Goal: Task Accomplishment & Management: Complete application form

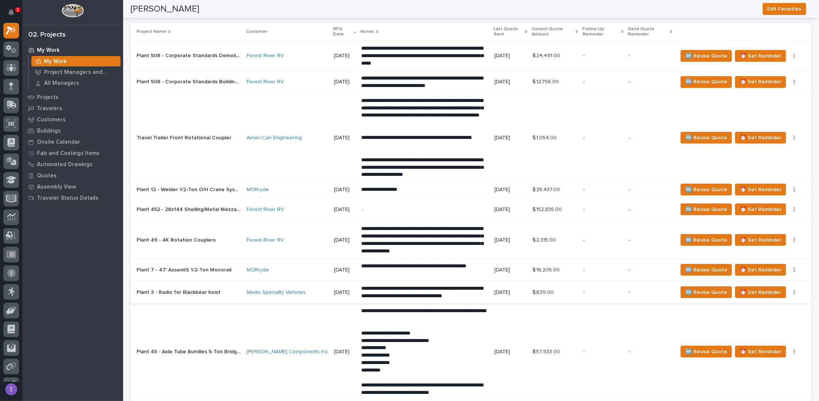
scroll to position [560, 0]
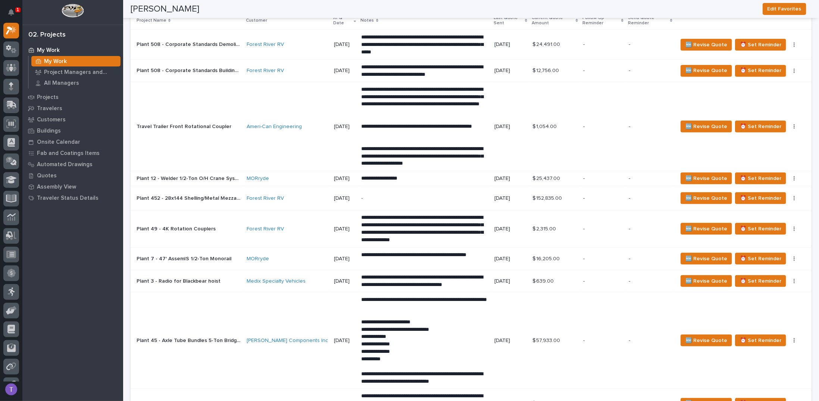
click at [191, 123] on p "Travel Trailer Front Rotational Coupler" at bounding box center [185, 126] width 96 height 8
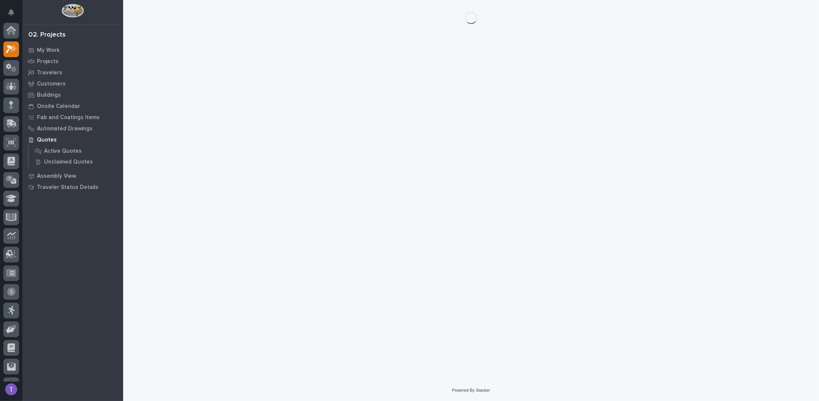
scroll to position [19, 0]
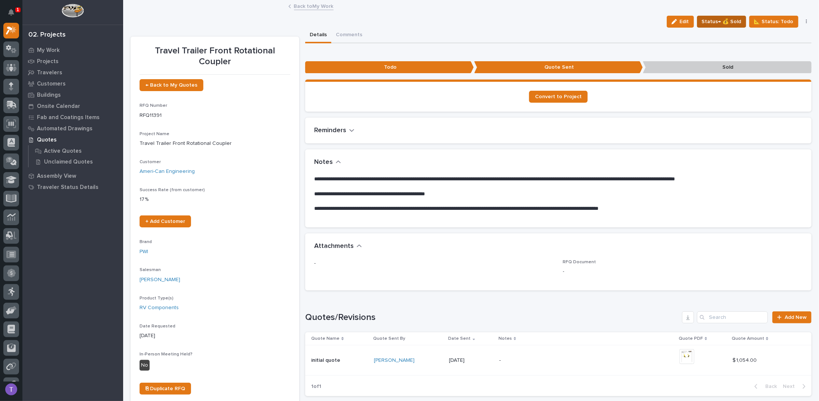
click at [721, 19] on span "Status→ 💰 Sold" at bounding box center [722, 21] width 40 height 9
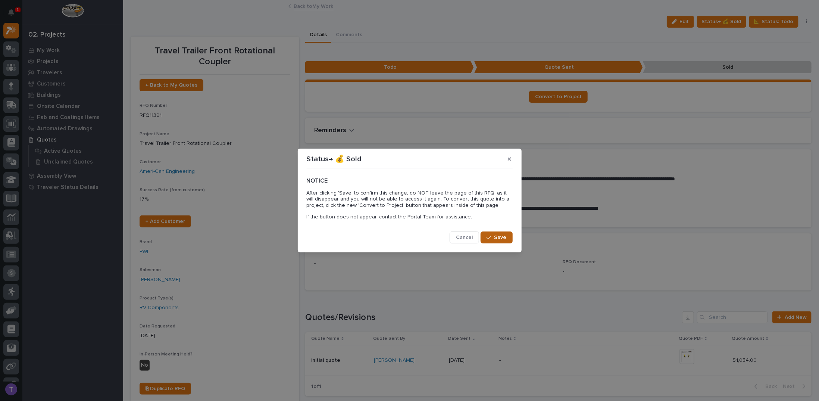
click at [499, 235] on span "Save" at bounding box center [500, 237] width 12 height 7
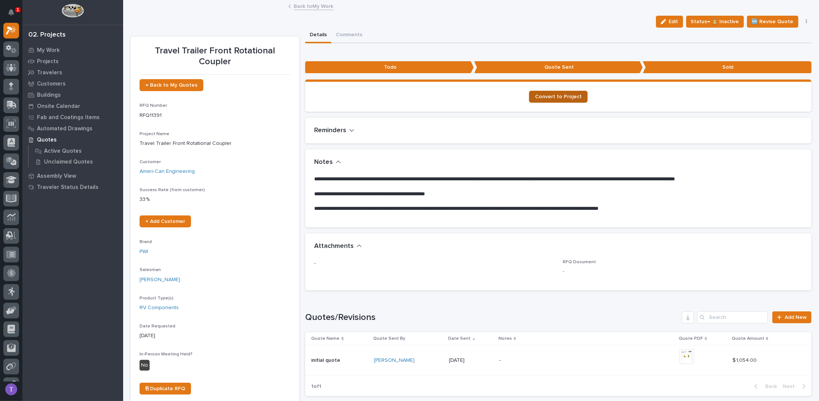
click at [557, 97] on span "Convert to Project" at bounding box center [558, 96] width 47 height 5
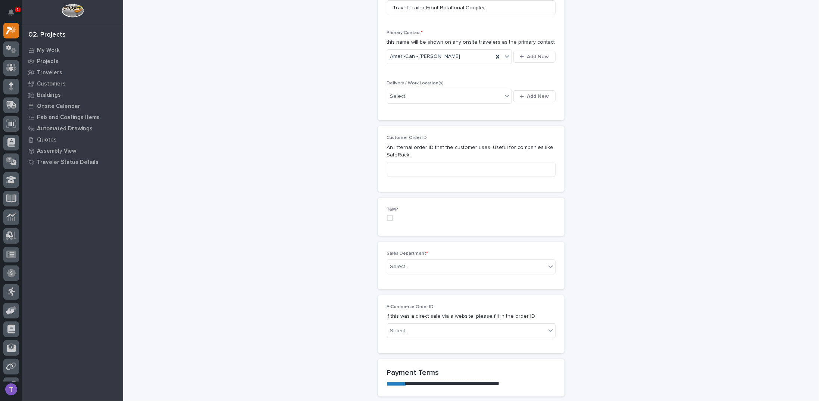
scroll to position [224, 0]
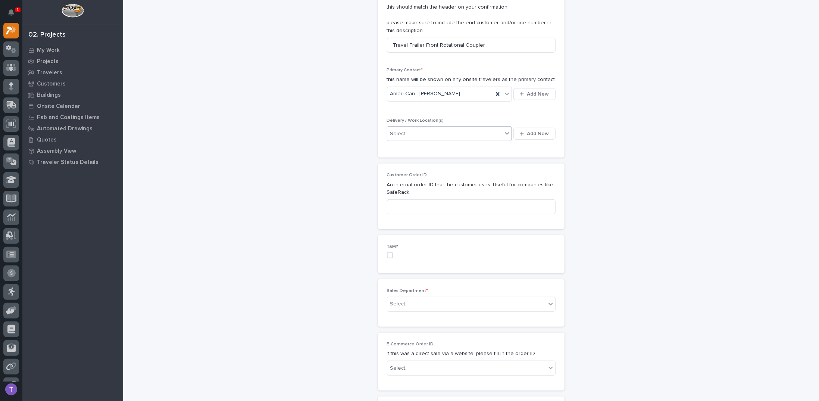
click at [396, 130] on div "Select..." at bounding box center [399, 134] width 19 height 8
type input "*"
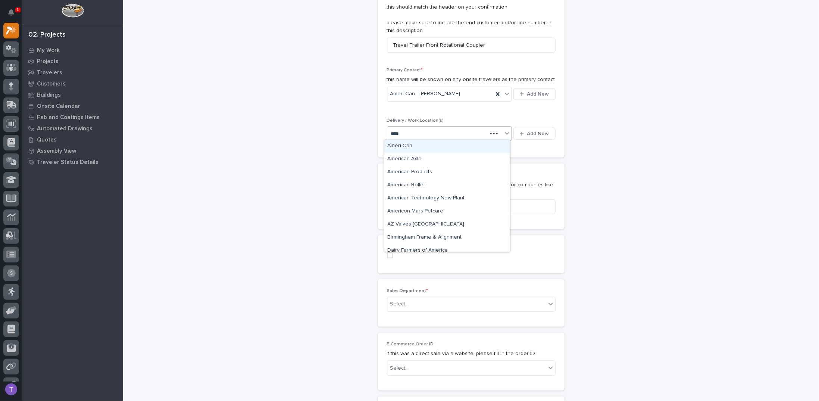
type input "*****"
click at [396, 144] on div "Ameri-Can" at bounding box center [446, 146] width 125 height 13
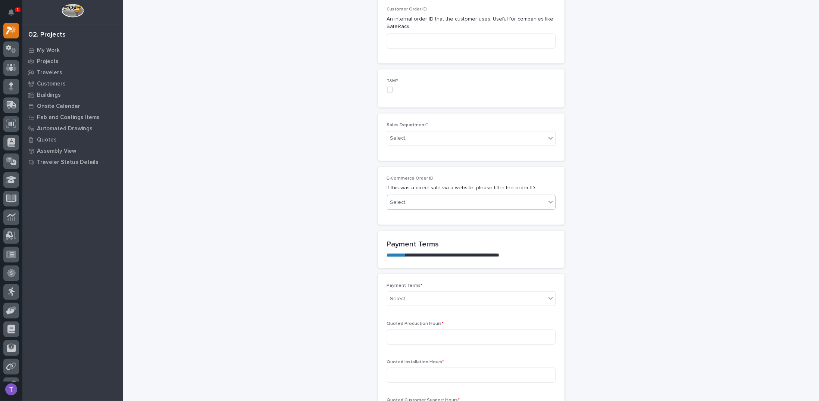
scroll to position [410, 0]
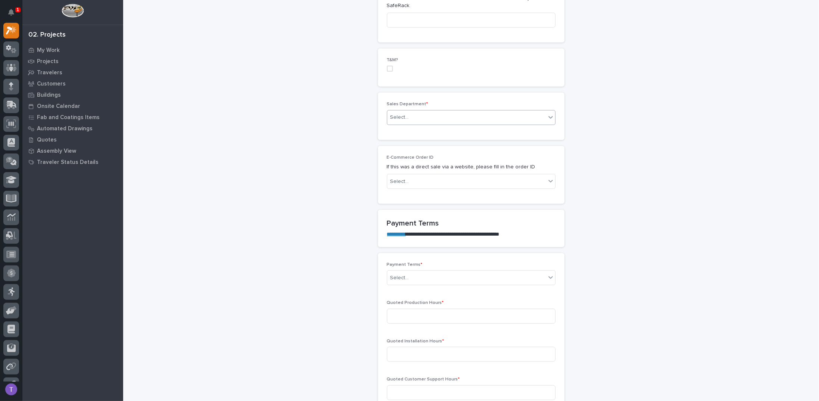
click at [397, 114] on div "Select..." at bounding box center [399, 117] width 19 height 8
click at [398, 141] on span "Regional Sales" at bounding box center [406, 142] width 39 height 8
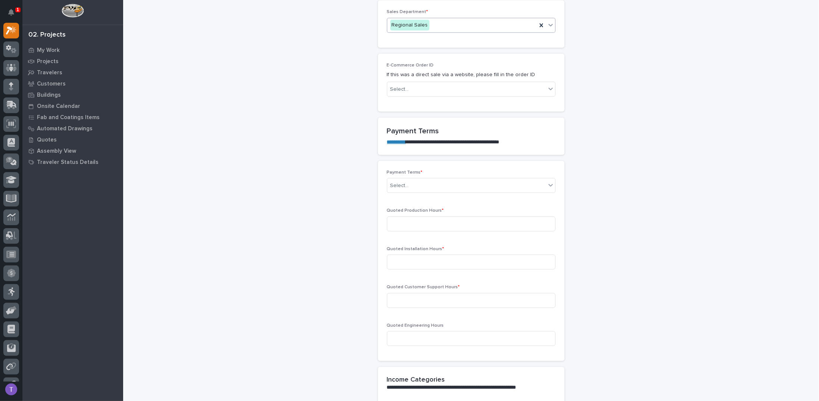
scroll to position [522, 0]
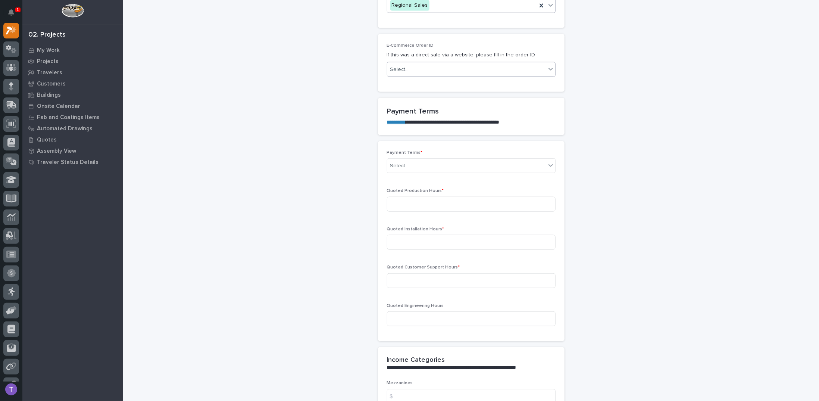
click at [396, 67] on div "Select..." at bounding box center [399, 70] width 19 height 8
click at [397, 162] on div "Select..." at bounding box center [399, 166] width 19 height 8
click at [396, 201] on div "35/65" at bounding box center [468, 203] width 168 height 13
click at [393, 201] on input at bounding box center [471, 204] width 169 height 15
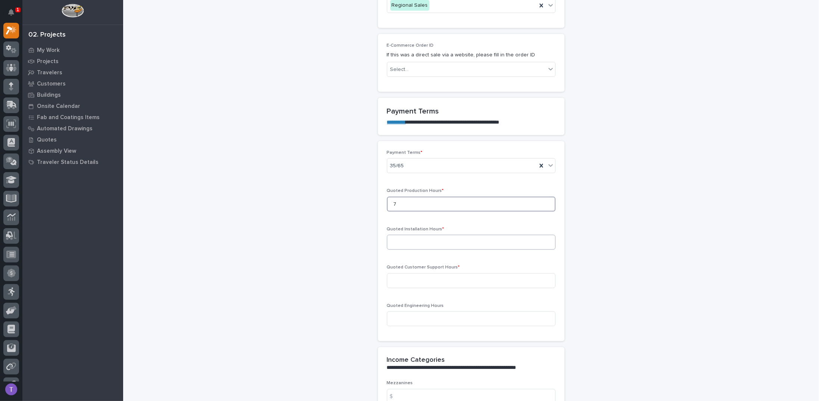
type input "7"
type input "0"
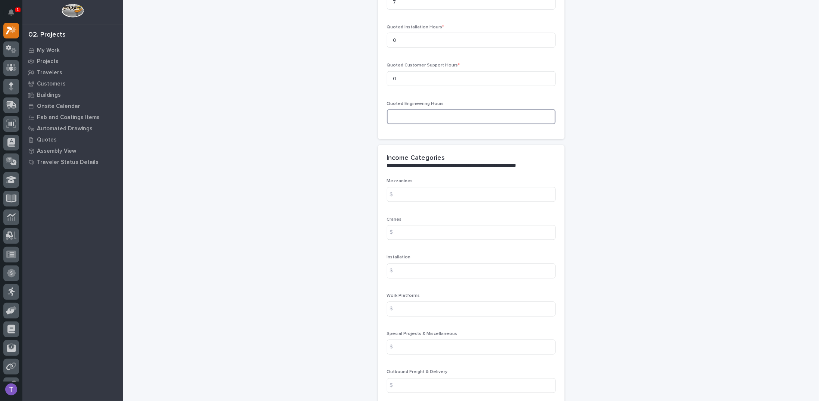
scroll to position [746, 0]
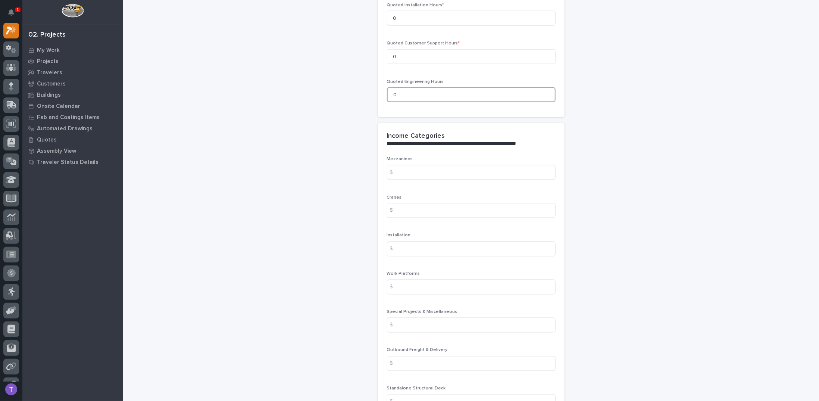
type input "0"
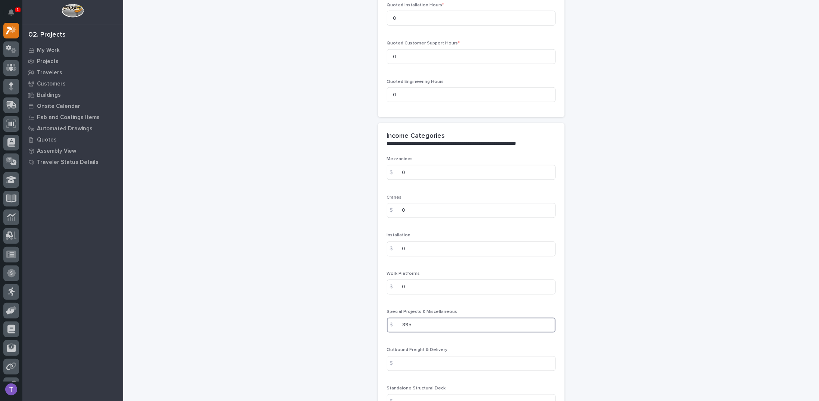
type input "895"
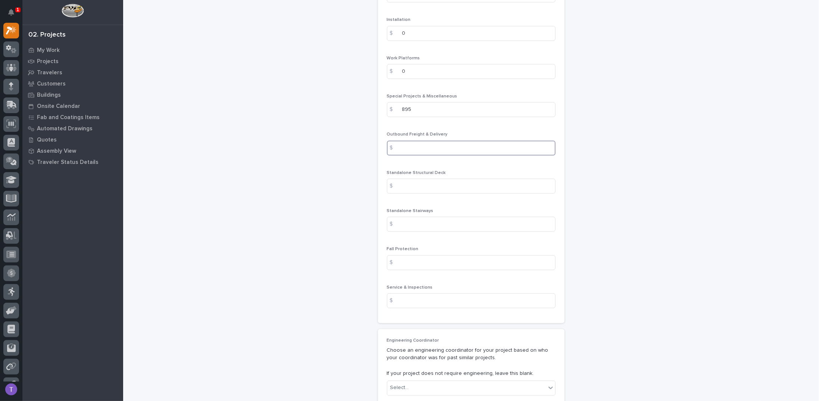
scroll to position [1007, 0]
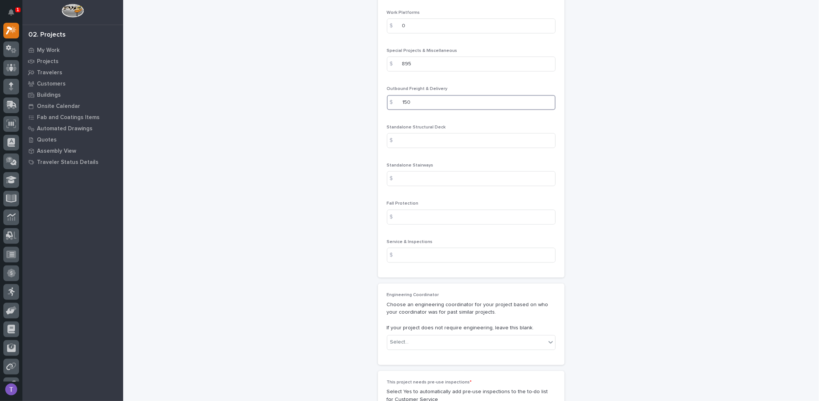
type input "150"
type input "0"
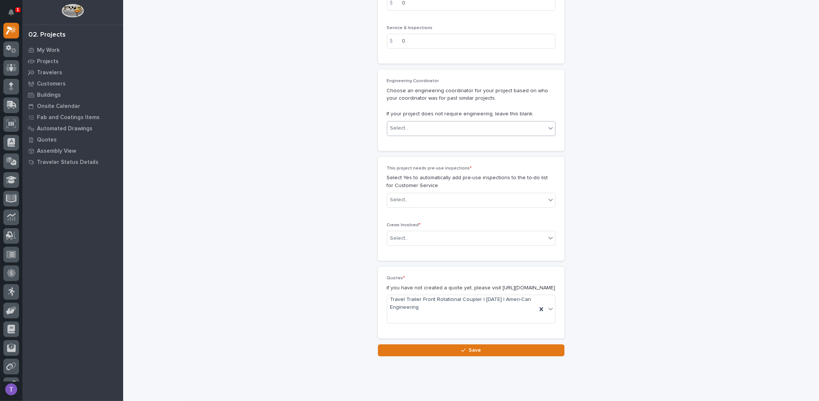
scroll to position [1238, 0]
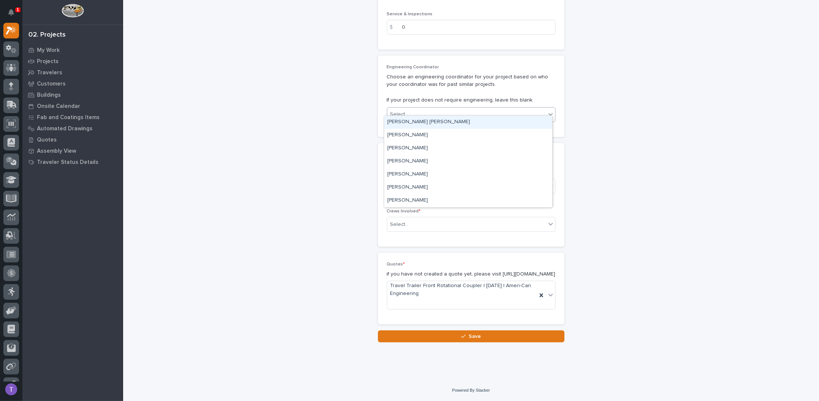
click at [398, 110] on div "Select..." at bounding box center [399, 114] width 19 height 8
click at [403, 121] on div "[PERSON_NAME] [PERSON_NAME]" at bounding box center [468, 122] width 168 height 13
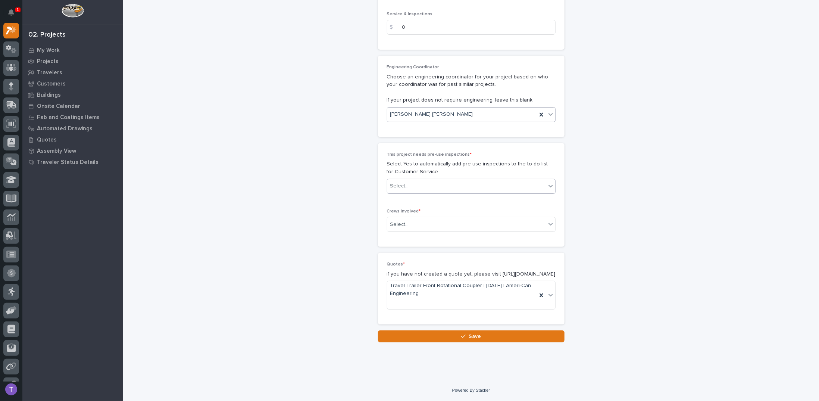
click at [396, 182] on div "Select..." at bounding box center [399, 186] width 19 height 8
click at [387, 206] on div "No" at bounding box center [468, 206] width 168 height 13
click at [399, 221] on div "Select..." at bounding box center [399, 225] width 19 height 8
click at [380, 192] on div "This project needs pre-use inspections * Select Yes to automatically add pre-us…" at bounding box center [471, 195] width 187 height 104
click at [394, 221] on div "Select..." at bounding box center [399, 225] width 19 height 8
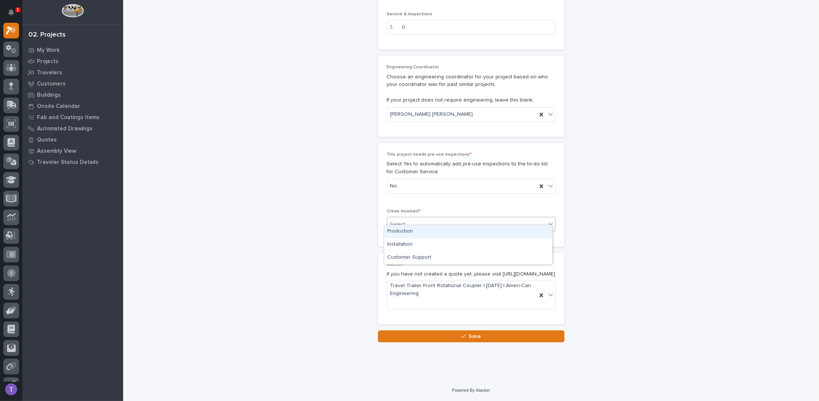
click at [397, 230] on div "Production" at bounding box center [468, 231] width 168 height 13
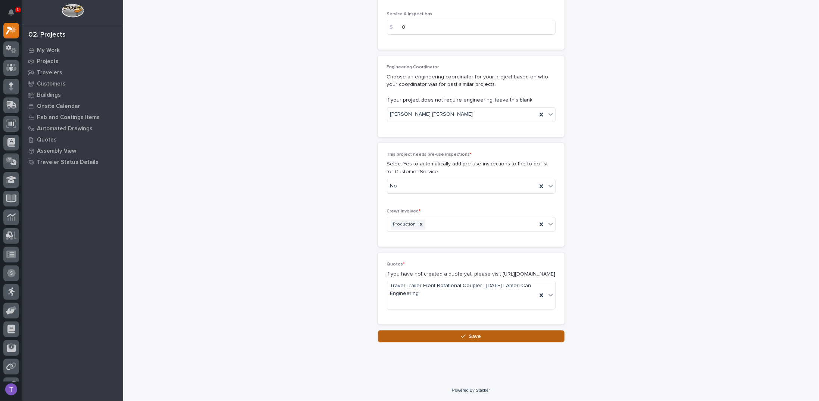
click at [470, 334] on span "Save" at bounding box center [475, 336] width 12 height 7
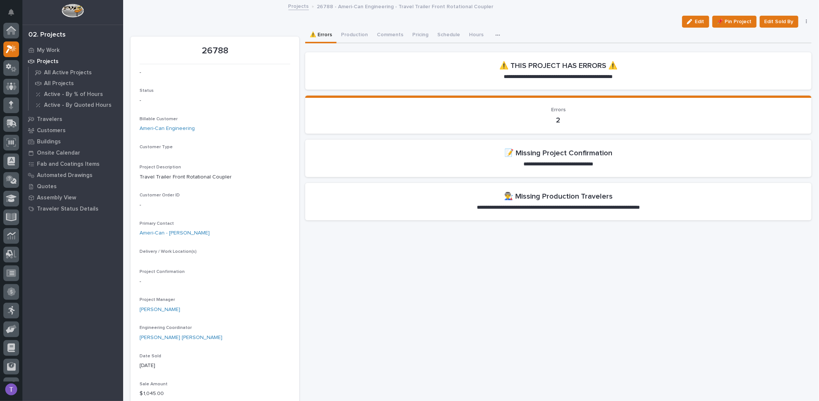
scroll to position [19, 0]
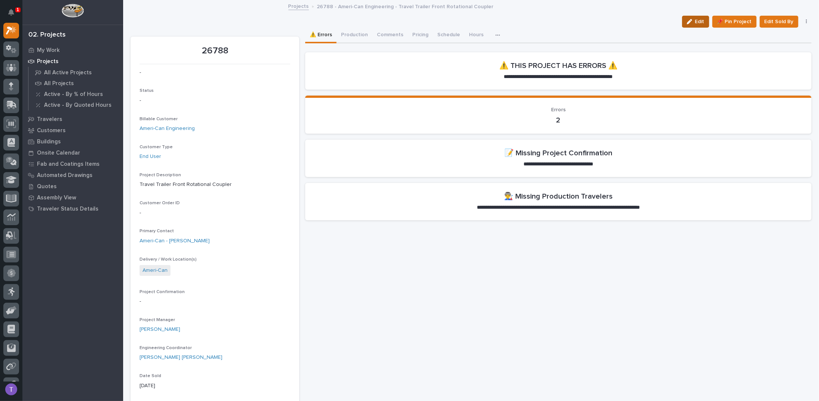
click at [695, 18] on span "Edit" at bounding box center [699, 21] width 9 height 7
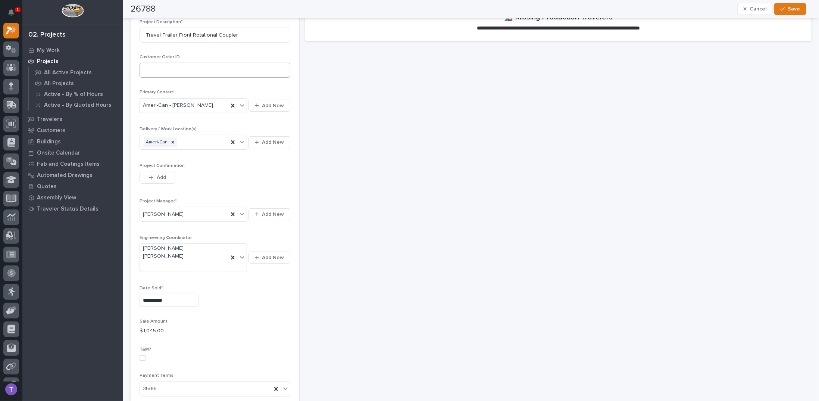
scroll to position [187, 0]
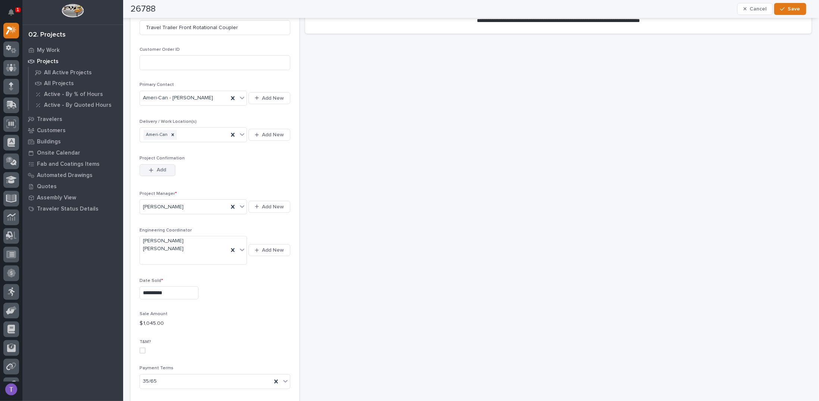
click at [160, 164] on button "Add" at bounding box center [158, 170] width 36 height 12
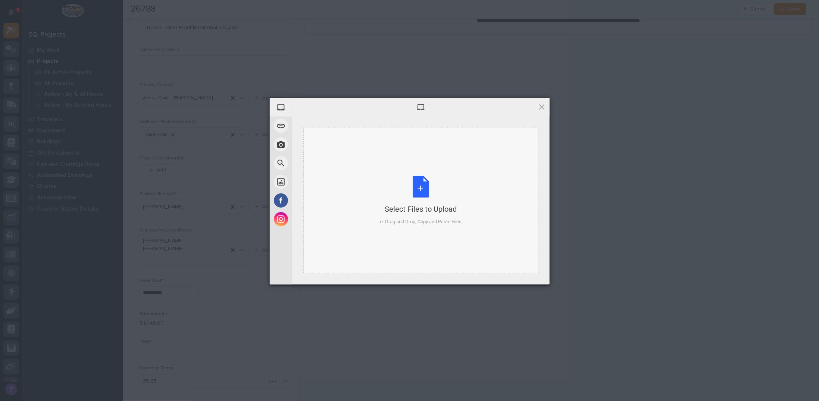
click at [419, 182] on div "Select Files to Upload or Drag and Drop, Copy and Paste Files" at bounding box center [421, 201] width 82 height 50
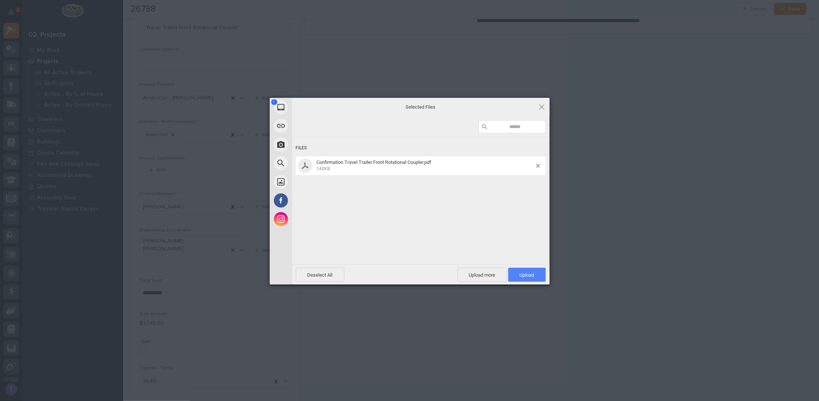
click at [526, 272] on span "Upload 1" at bounding box center [527, 275] width 15 height 6
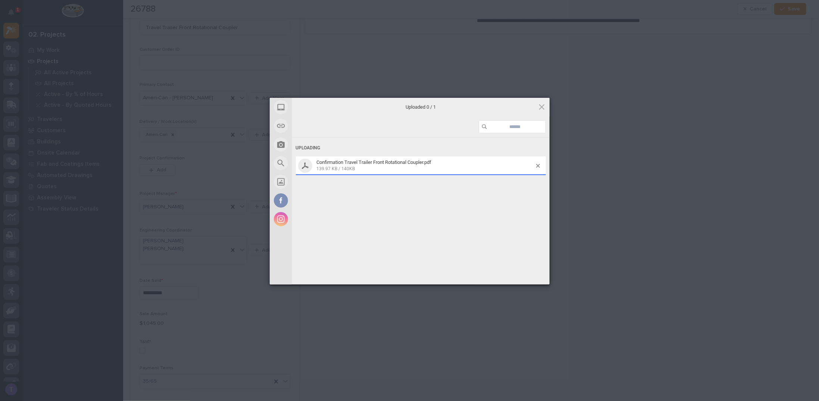
scroll to position [200, 0]
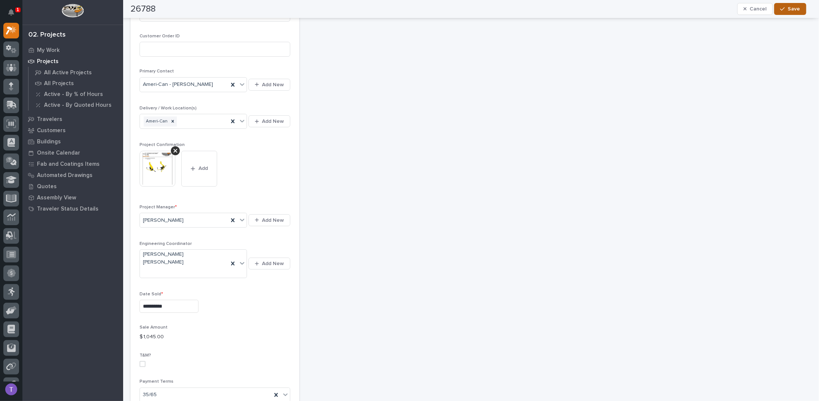
click at [790, 9] on span "Save" at bounding box center [794, 9] width 12 height 7
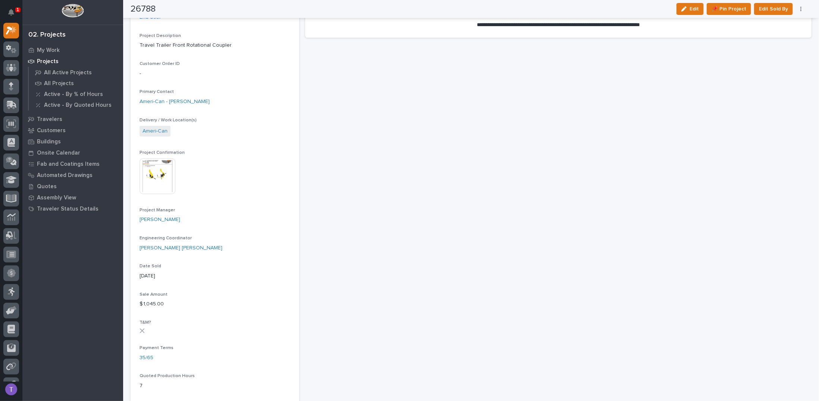
scroll to position [0, 0]
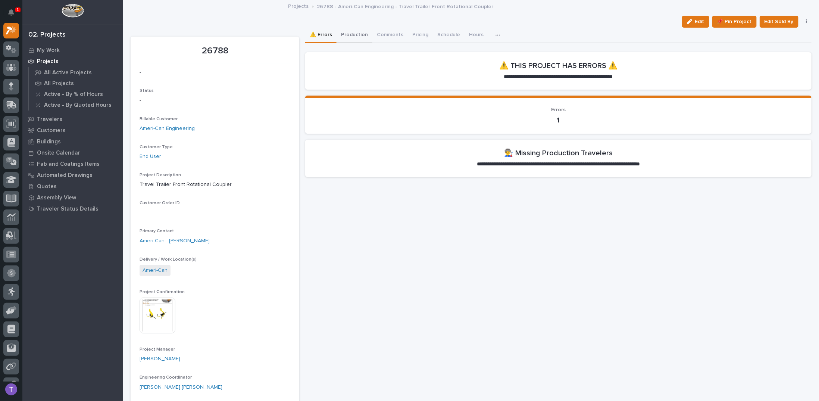
click at [351, 34] on button "Production" at bounding box center [355, 36] width 36 height 16
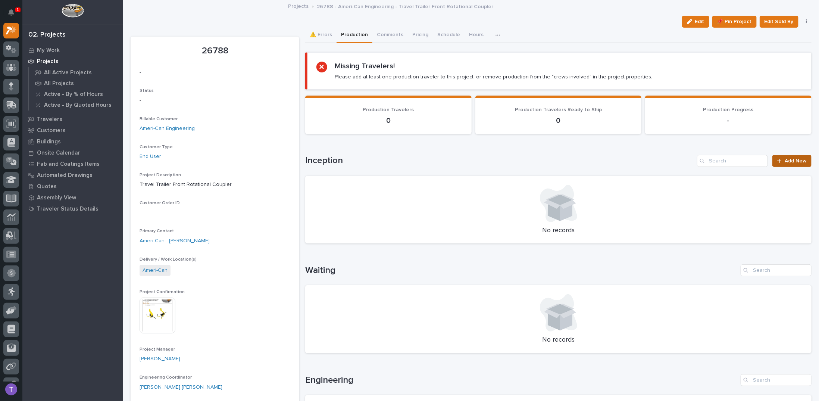
click at [788, 158] on span "Add New" at bounding box center [796, 160] width 22 height 5
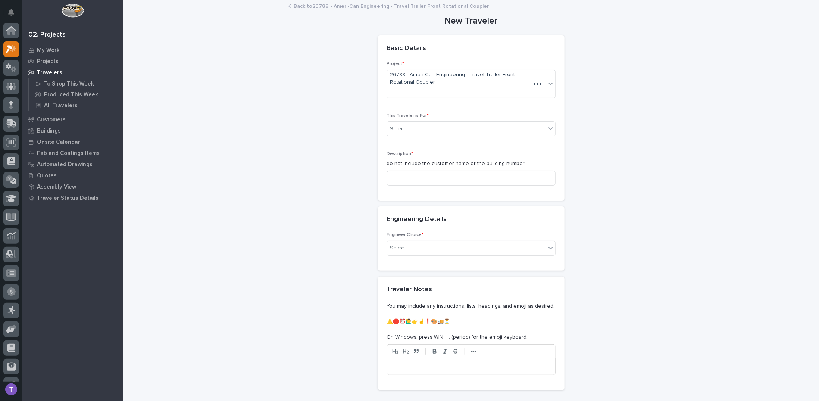
scroll to position [19, 0]
click at [390, 123] on div "Select..." at bounding box center [466, 129] width 159 height 12
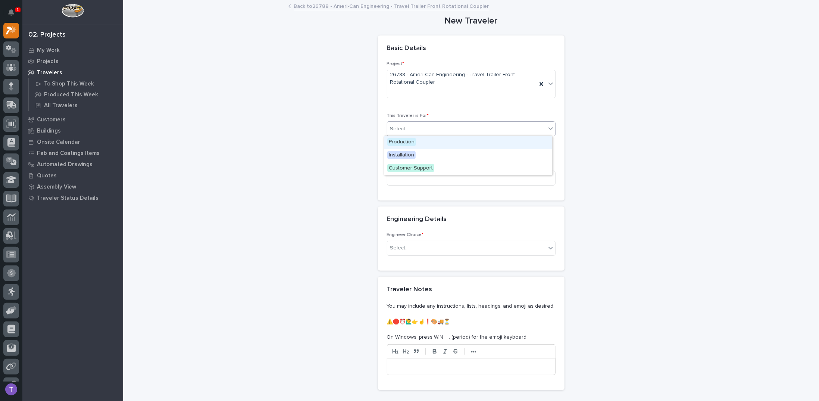
click at [399, 141] on span "Production" at bounding box center [401, 142] width 29 height 8
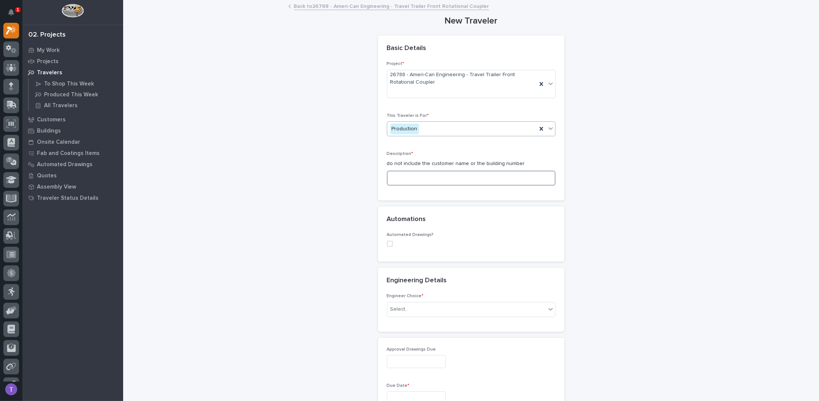
click at [406, 176] on input at bounding box center [471, 178] width 169 height 15
paste input "T"
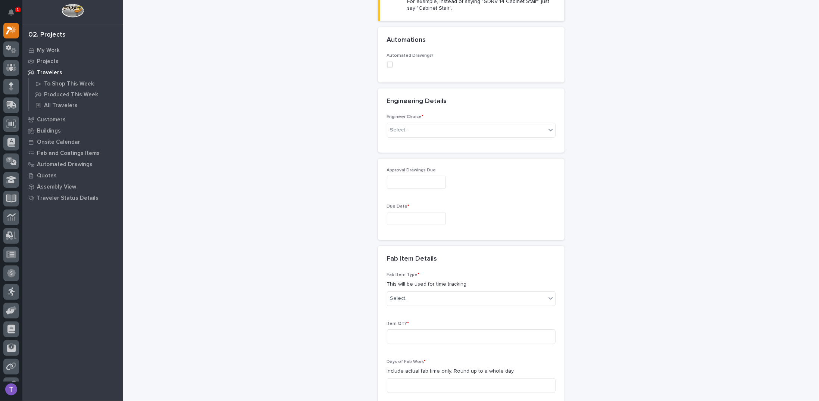
scroll to position [261, 0]
type input "Travel Trailer Front Rotational Coupler"
click at [390, 122] on div "Select..." at bounding box center [466, 127] width 159 height 12
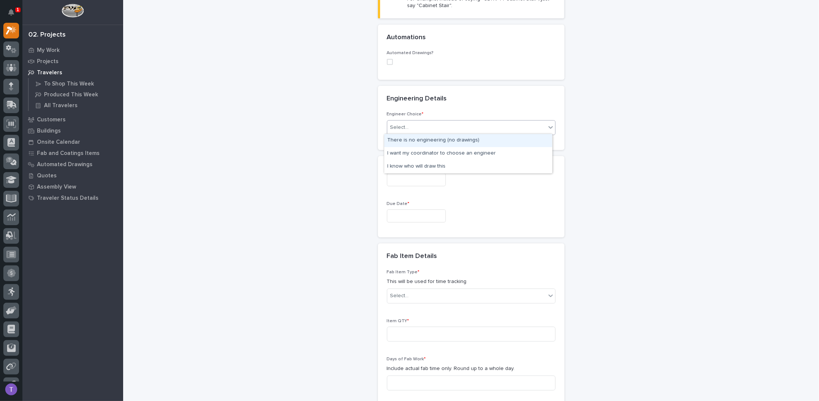
click at [395, 139] on div "There is no engineering (no drawings)" at bounding box center [468, 140] width 168 height 13
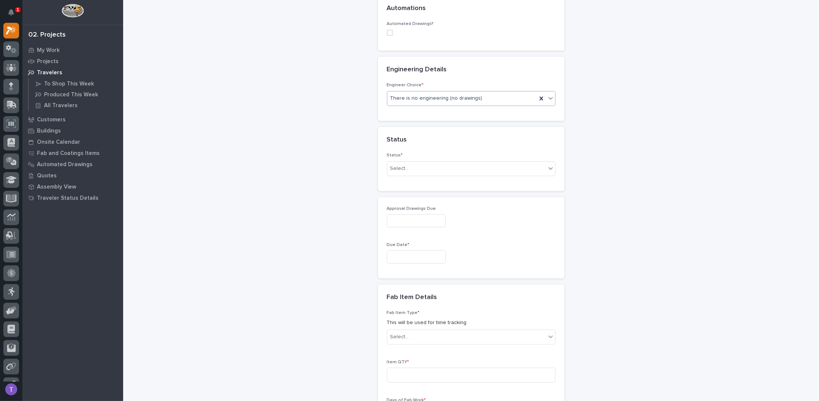
scroll to position [296, 0]
click at [397, 161] on div "Select..." at bounding box center [399, 163] width 19 height 8
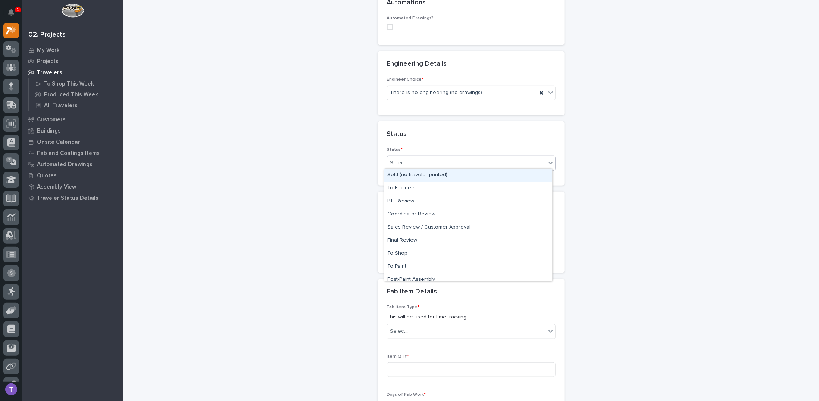
click at [397, 174] on div "Sold (no traveler printed)" at bounding box center [468, 175] width 168 height 13
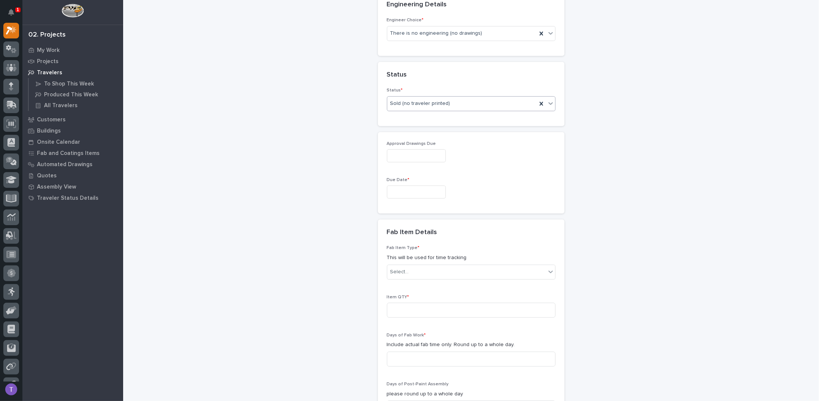
scroll to position [333, 0]
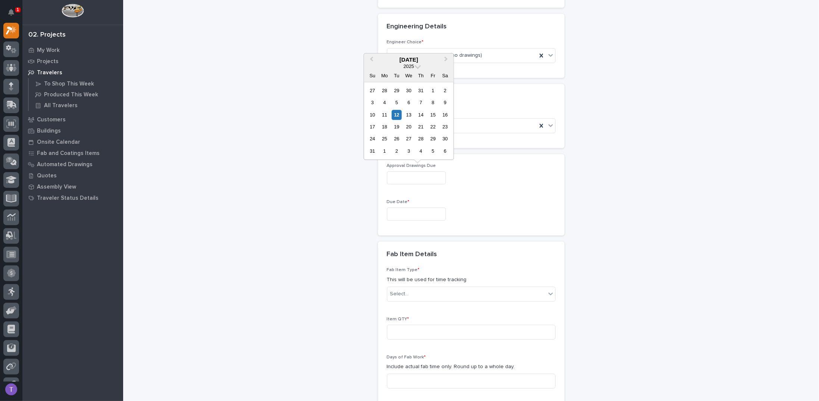
click at [405, 175] on input "text" at bounding box center [416, 177] width 59 height 13
click at [433, 115] on div "15" at bounding box center [433, 115] width 10 height 10
type input "**********"
click at [394, 209] on input "text" at bounding box center [416, 213] width 59 height 13
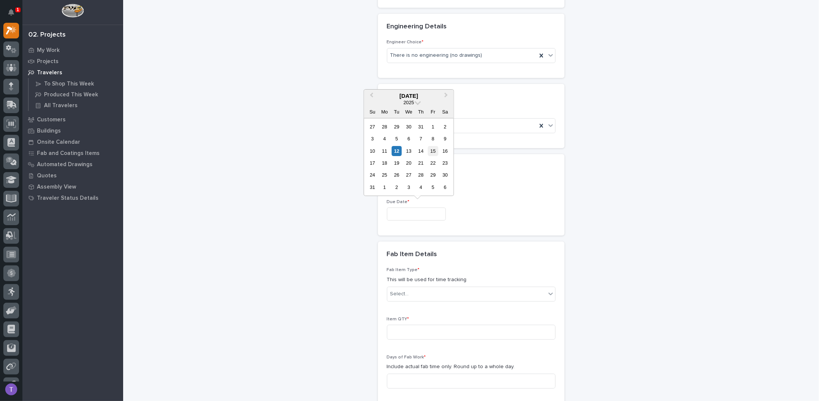
click at [434, 150] on div "15" at bounding box center [433, 151] width 10 height 10
type input "**********"
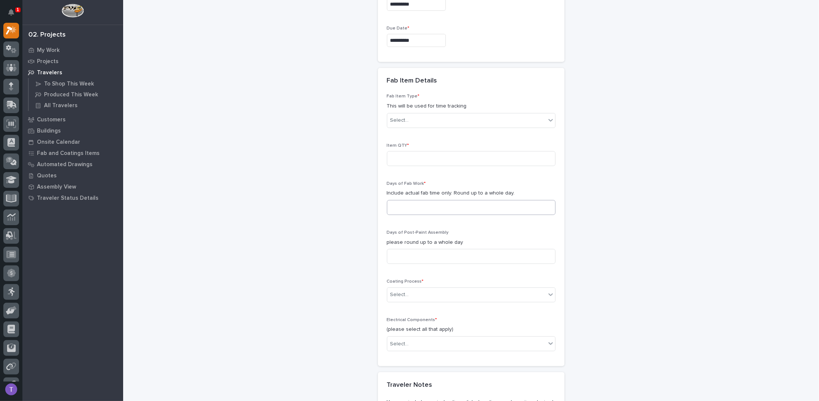
scroll to position [520, 0]
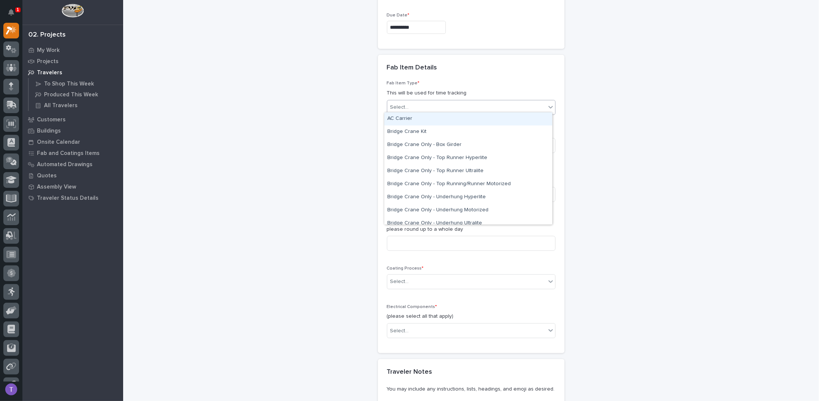
click at [398, 104] on div "Select..." at bounding box center [399, 107] width 19 height 8
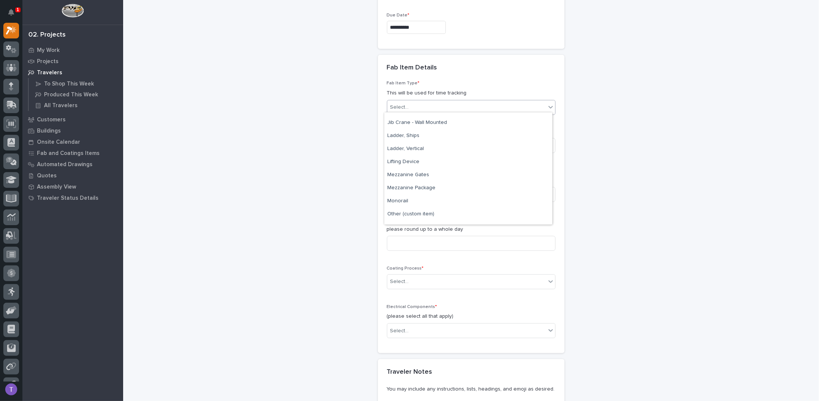
scroll to position [320, 0]
click at [402, 161] on div "Lifting Device" at bounding box center [468, 164] width 168 height 13
click at [398, 138] on input at bounding box center [471, 145] width 169 height 15
type input "1"
click at [404, 193] on input at bounding box center [471, 194] width 169 height 15
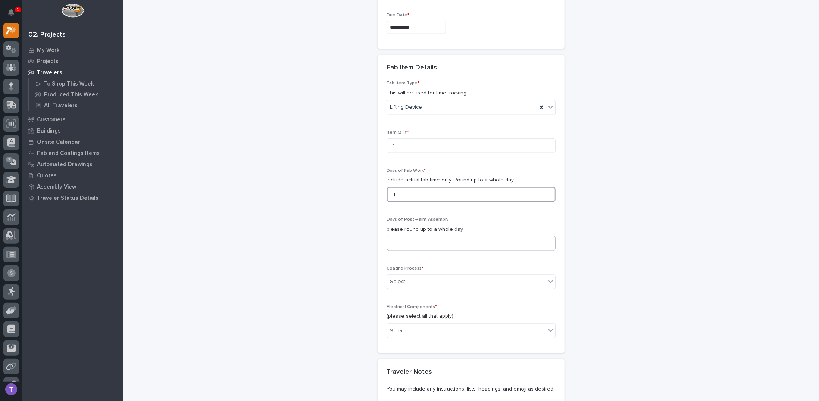
type input "1"
click at [398, 242] on input at bounding box center [471, 243] width 169 height 15
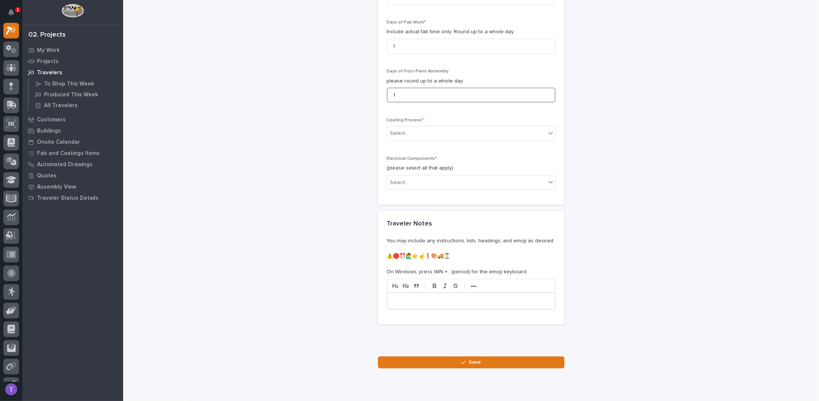
scroll to position [669, 0]
type input "1"
click at [396, 132] on div "Select..." at bounding box center [399, 132] width 19 height 8
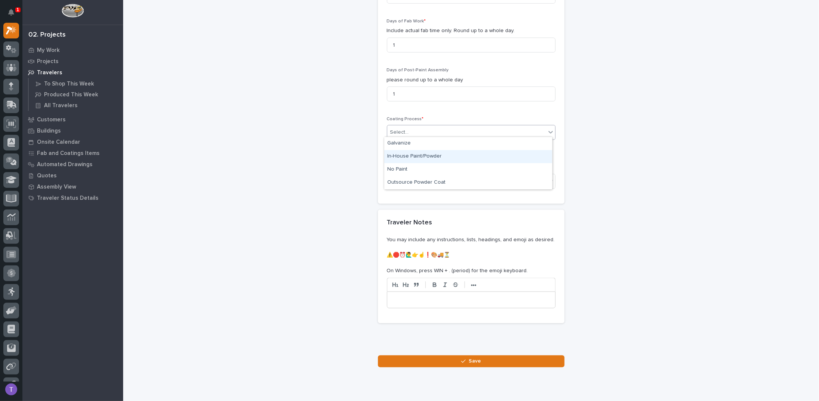
click at [399, 155] on div "In-House Paint/Powder" at bounding box center [468, 156] width 168 height 13
click at [397, 178] on div "Select..." at bounding box center [399, 182] width 19 height 8
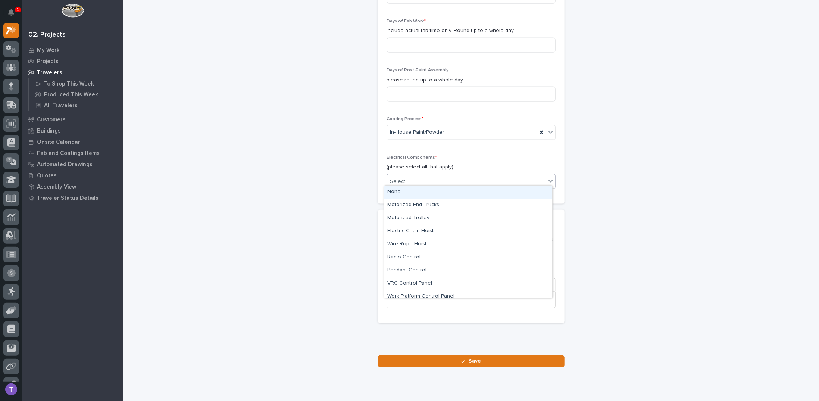
click at [397, 191] on div "None" at bounding box center [468, 191] width 168 height 13
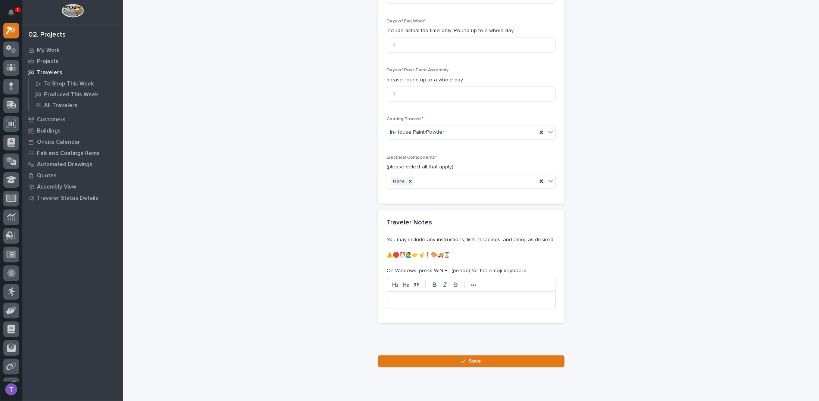
click at [424, 296] on p at bounding box center [471, 299] width 157 height 7
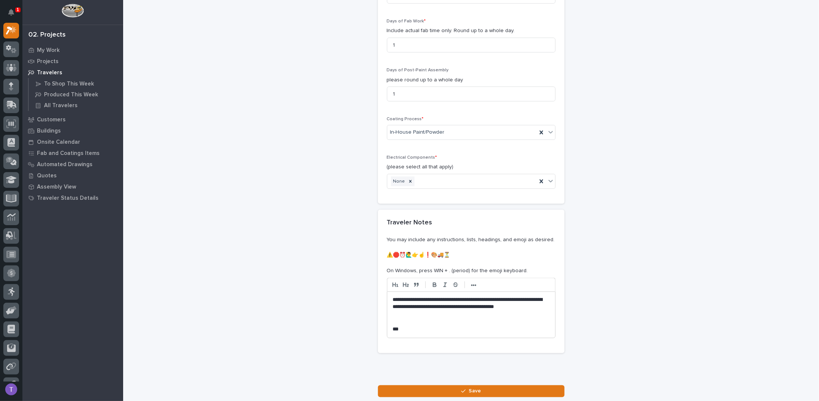
drag, startPoint x: 468, startPoint y: 310, endPoint x: 474, endPoint y: 310, distance: 6.0
click at [468, 310] on p "**********" at bounding box center [471, 307] width 157 height 22
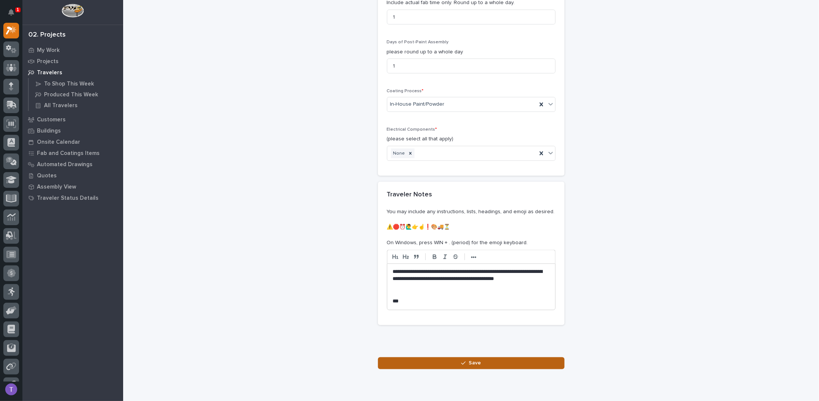
scroll to position [720, 0]
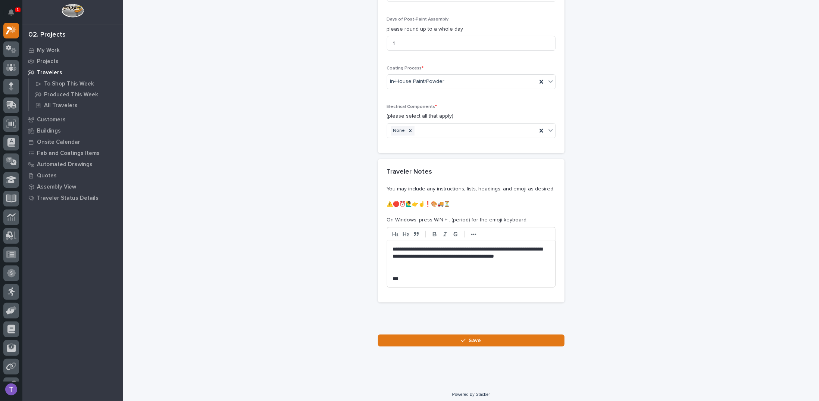
click at [469, 337] on span "Save" at bounding box center [475, 340] width 12 height 7
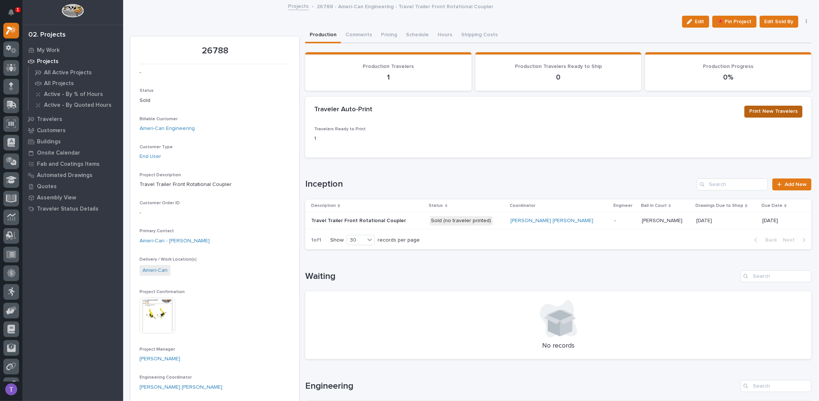
click at [764, 112] on span "Print New Travelers" at bounding box center [773, 111] width 49 height 9
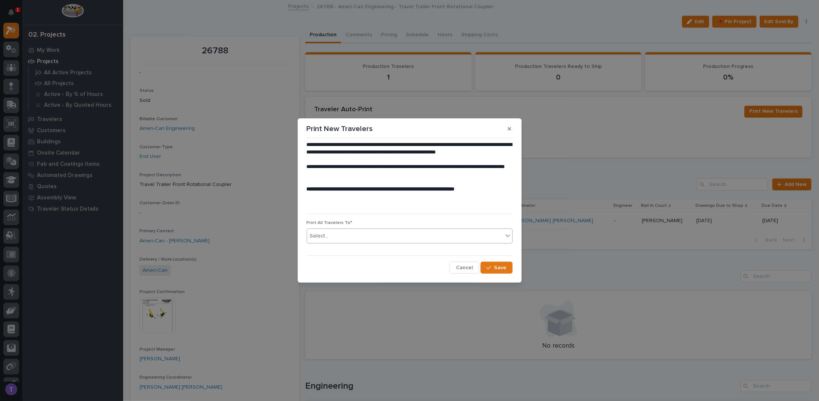
click at [328, 237] on div "Select..." at bounding box center [405, 236] width 196 height 12
click at [403, 200] on p at bounding box center [410, 203] width 206 height 7
click at [463, 267] on span "Cancel" at bounding box center [464, 267] width 17 height 7
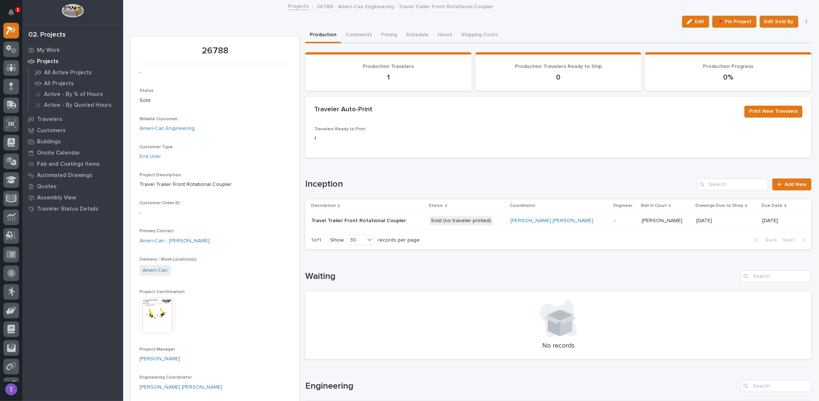
click at [364, 218] on p "Travel Trailer Front Rotational Coupler" at bounding box center [359, 220] width 96 height 8
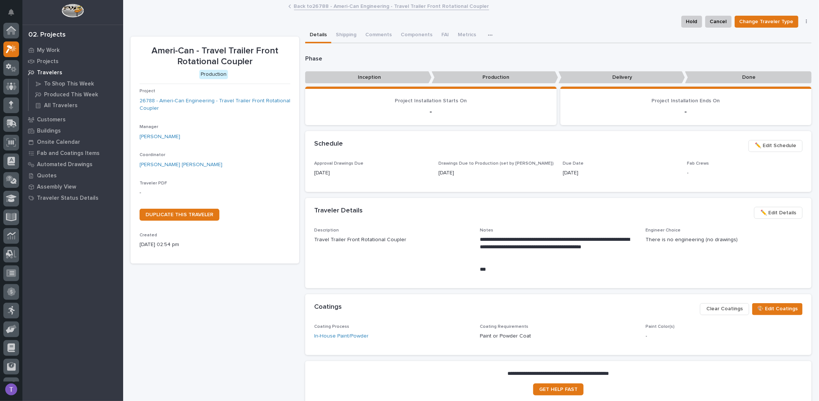
scroll to position [19, 0]
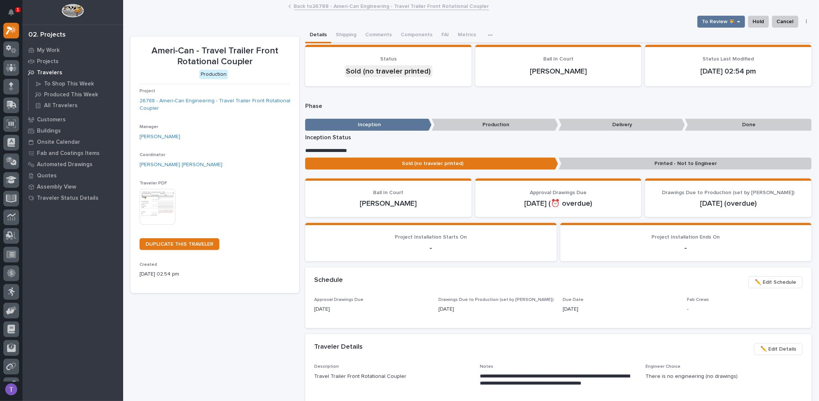
click at [158, 200] on img at bounding box center [158, 207] width 36 height 36
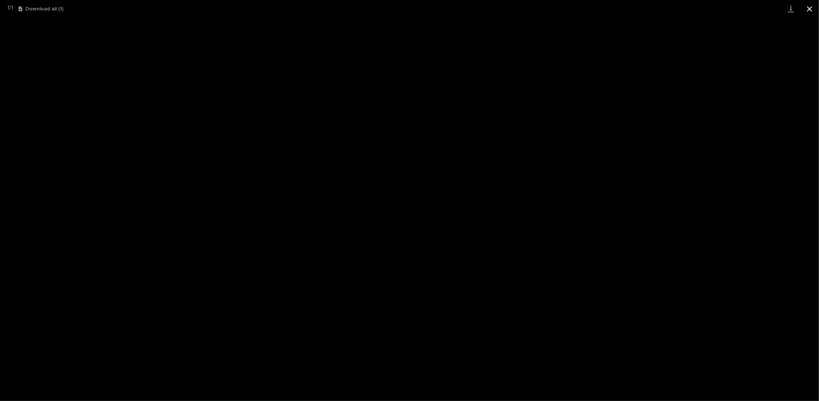
click at [810, 10] on button "Close gallery" at bounding box center [809, 9] width 19 height 18
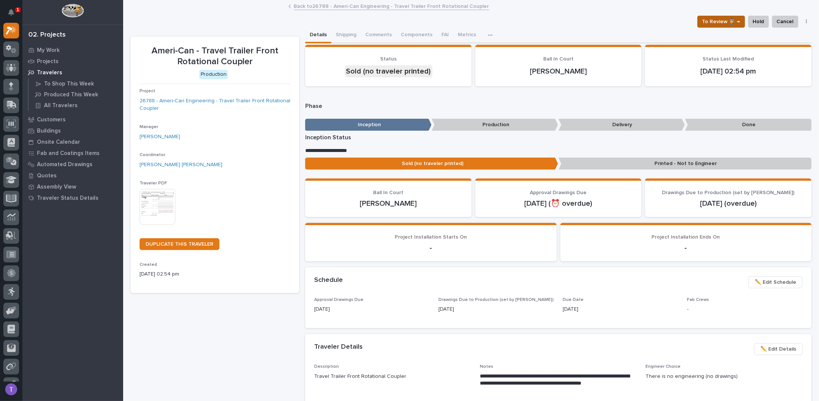
click at [718, 19] on span "To Review 👨‍🏭 →" at bounding box center [721, 21] width 38 height 9
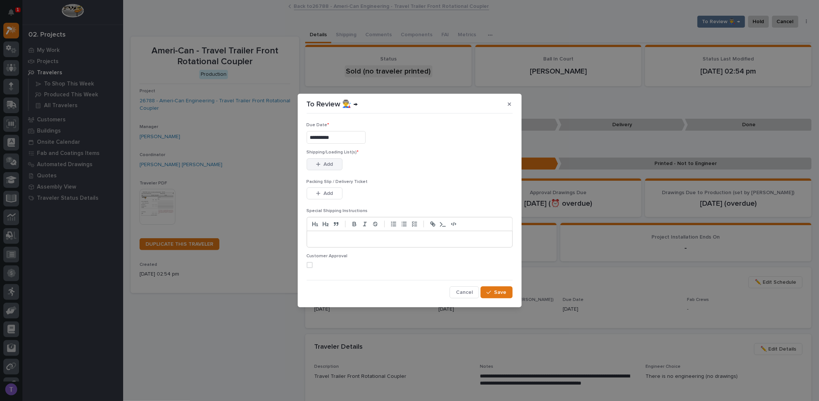
click at [328, 162] on span "Add" at bounding box center [328, 164] width 9 height 7
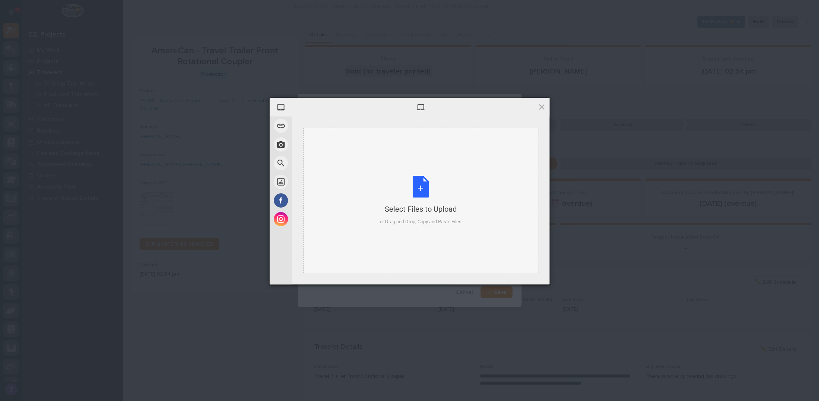
click at [421, 187] on div "Select Files to Upload or Drag and Drop, Copy and Paste Files" at bounding box center [421, 201] width 82 height 50
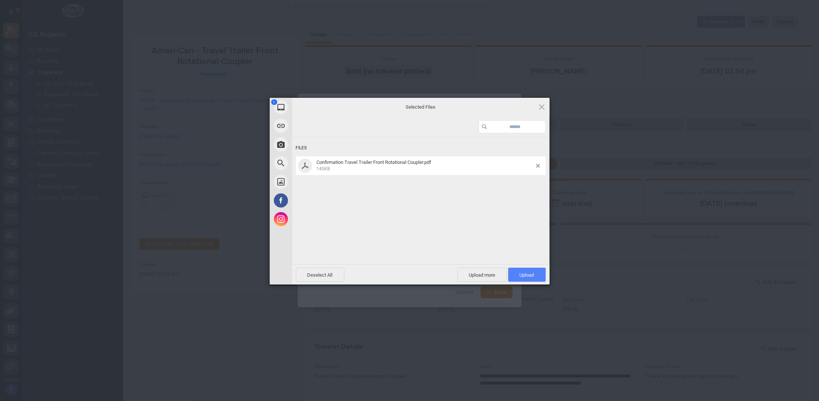
click at [529, 272] on span "Upload 1" at bounding box center [527, 275] width 15 height 6
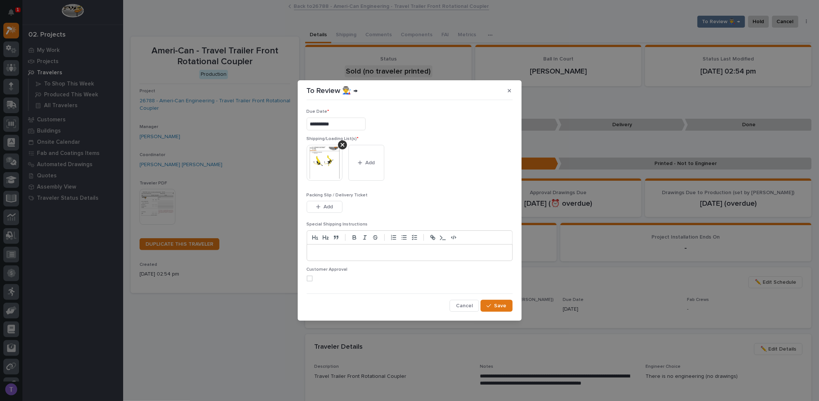
click at [356, 250] on p at bounding box center [410, 252] width 194 height 7
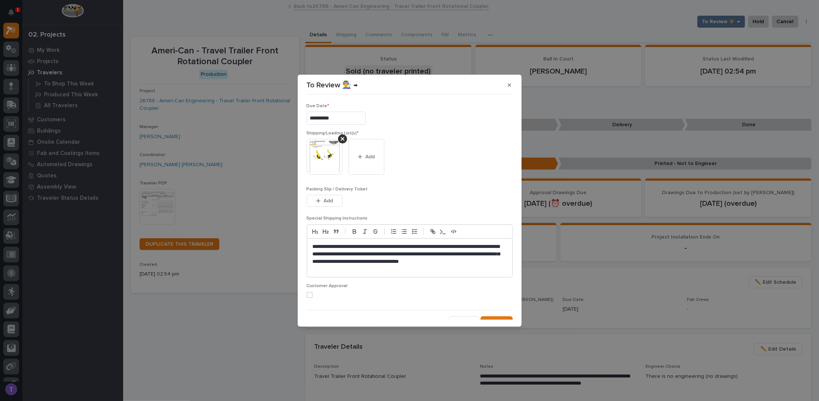
scroll to position [8, 0]
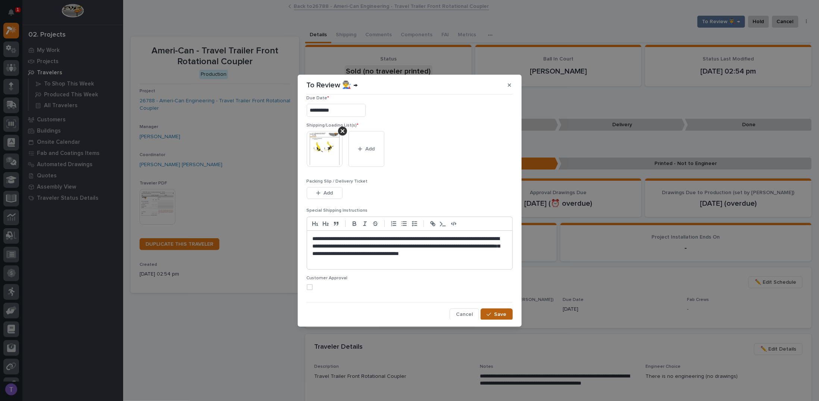
click at [494, 311] on span "Save" at bounding box center [500, 314] width 12 height 7
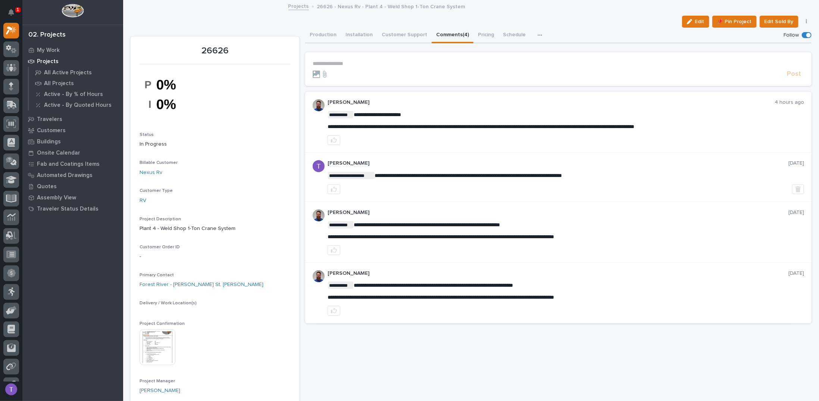
click at [342, 62] on p "**********" at bounding box center [558, 63] width 491 height 6
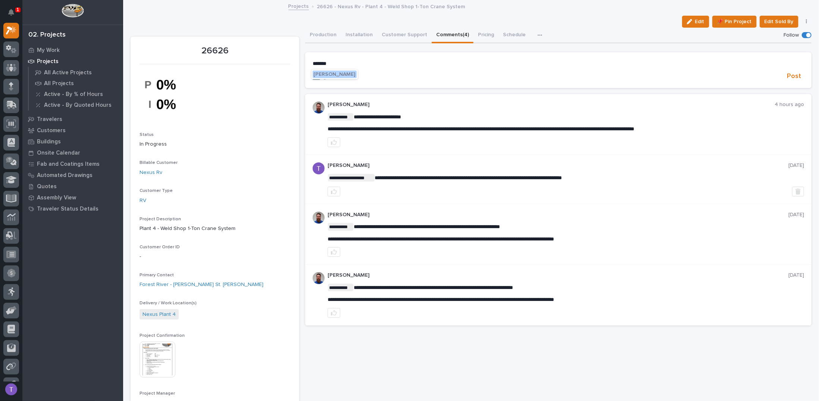
click at [340, 75] on span "[PERSON_NAME]" at bounding box center [335, 74] width 42 height 5
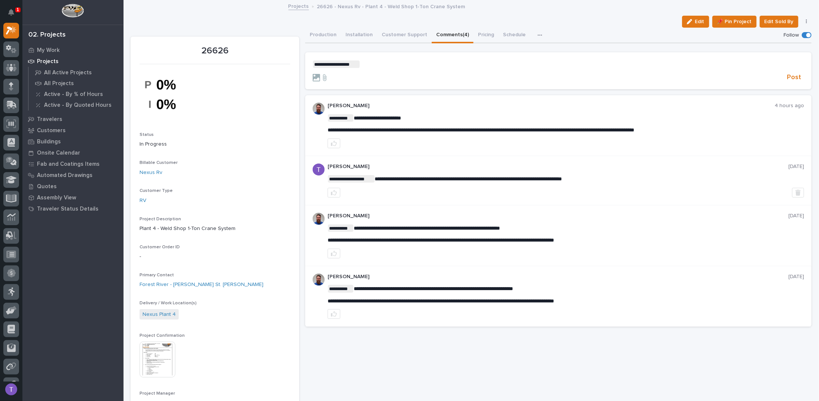
click at [377, 65] on p "**********" at bounding box center [558, 63] width 491 height 7
click at [788, 75] on span "Post" at bounding box center [794, 77] width 14 height 9
